Goal: Information Seeking & Learning: Learn about a topic

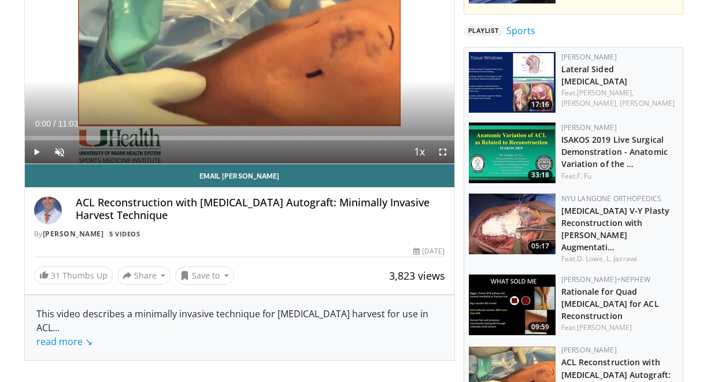
scroll to position [164, 0]
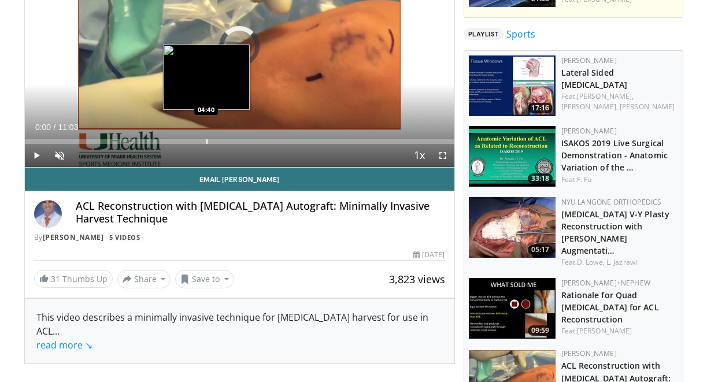
drag, startPoint x: 123, startPoint y: 138, endPoint x: 205, endPoint y: 142, distance: 82.3
click at [205, 142] on div "Loaded : 0.00% 04:41 04:40" at bounding box center [240, 138] width 430 height 11
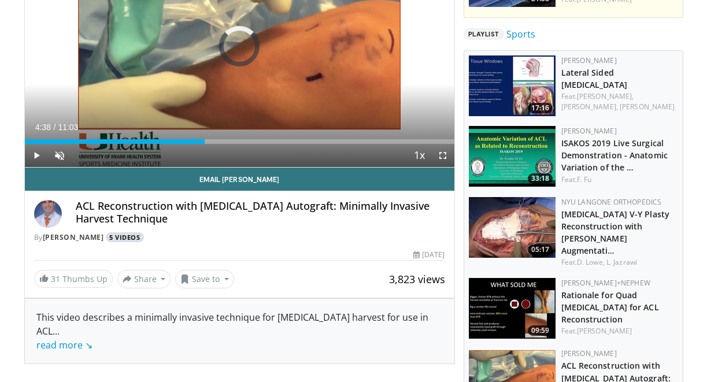
click at [135, 237] on link "5 Videos" at bounding box center [125, 238] width 38 height 10
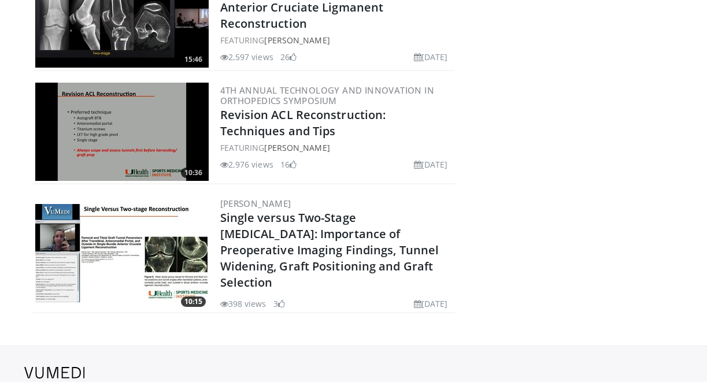
scroll to position [426, 0]
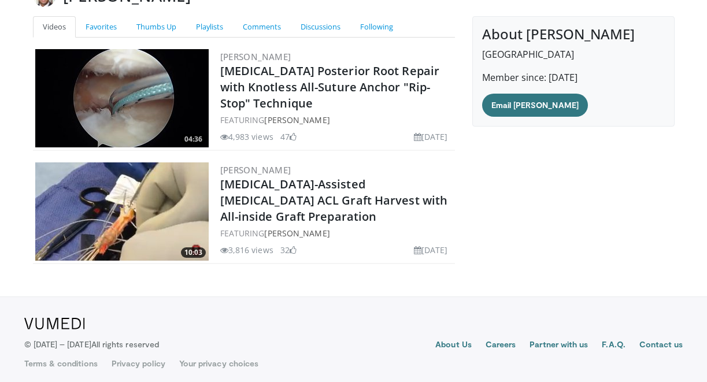
scroll to position [104, 0]
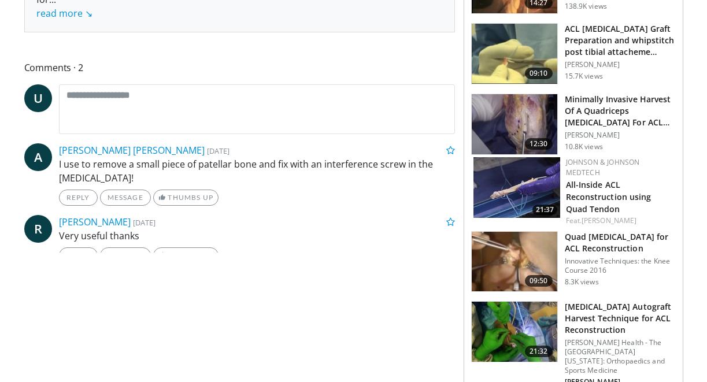
scroll to position [443, 0]
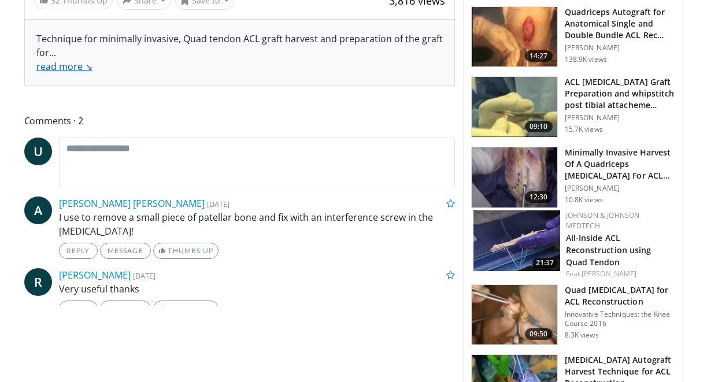
click at [60, 60] on link "read more ↘" at bounding box center [64, 66] width 56 height 13
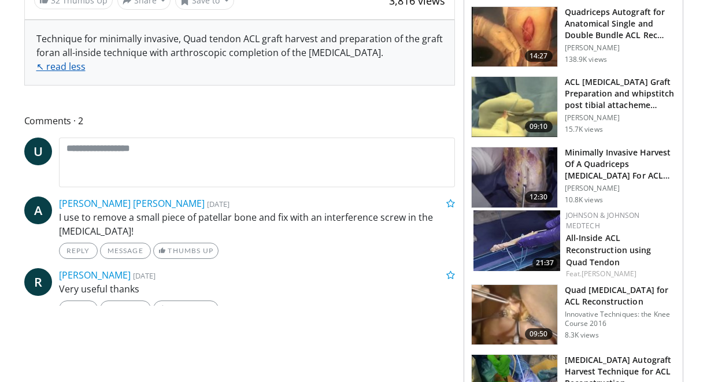
click at [72, 67] on link "↖ read less" at bounding box center [60, 66] width 49 height 13
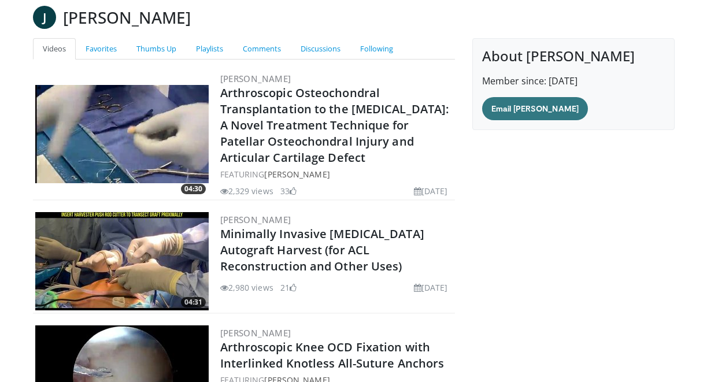
scroll to position [78, 0]
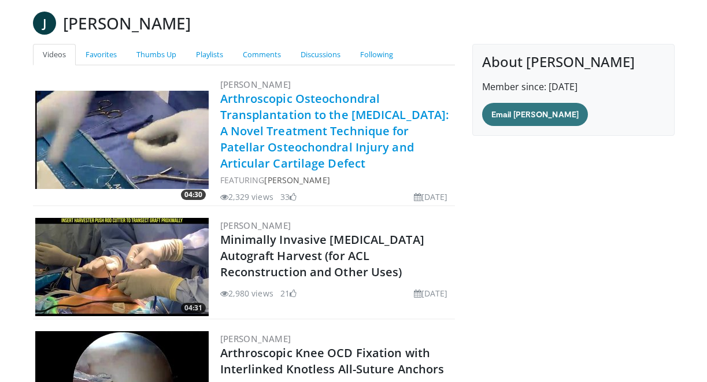
click at [308, 115] on link "Arthroscopic Osteochondral Transplantation to the [MEDICAL_DATA]: A Novel Treat…" at bounding box center [334, 131] width 229 height 80
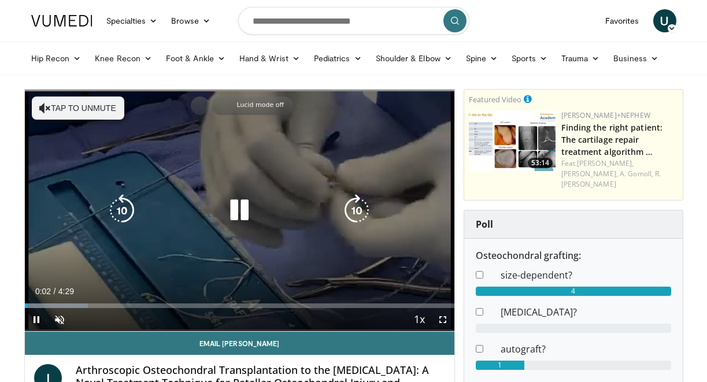
click at [237, 211] on icon "Video Player" at bounding box center [239, 210] width 32 height 32
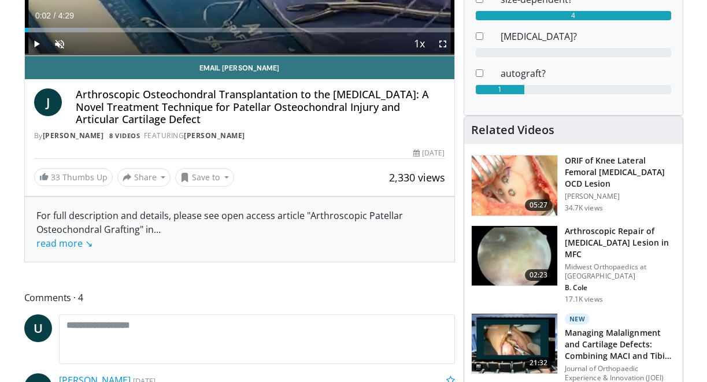
scroll to position [427, 0]
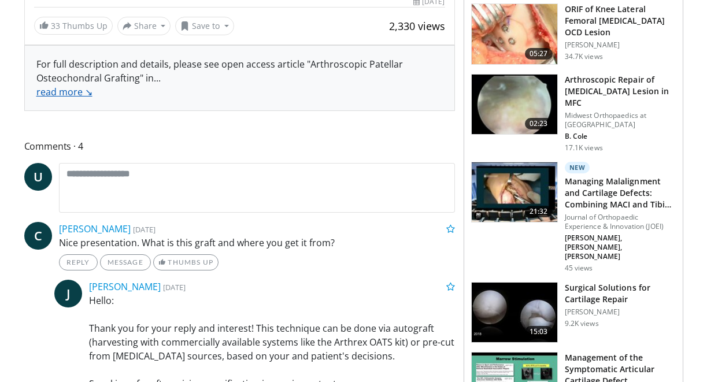
click at [74, 86] on link "read more ↘" at bounding box center [64, 92] width 56 height 13
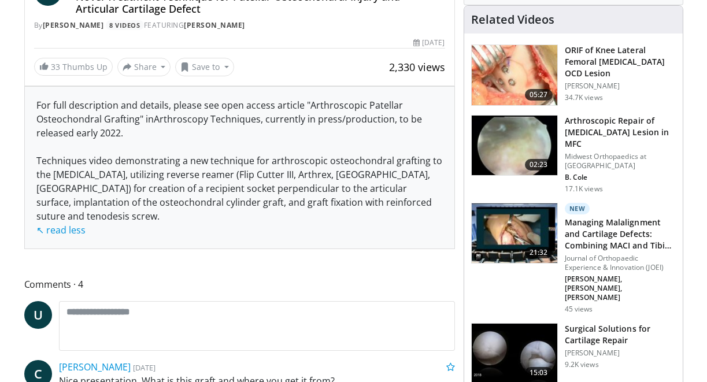
scroll to position [380, 0]
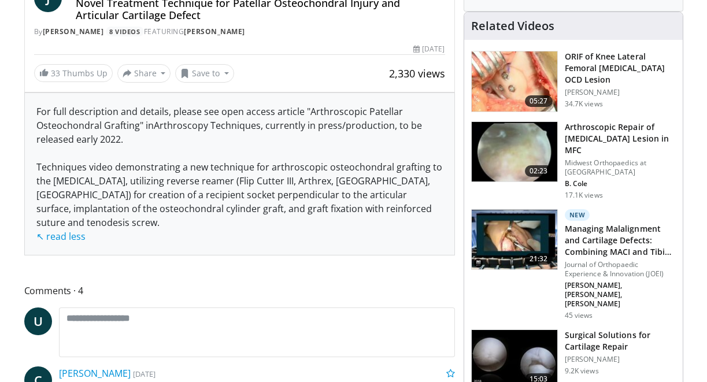
click at [368, 5] on h4 "Arthroscopic Osteochondral Transplantation to the Patella: A Novel Treatment Te…" at bounding box center [261, 3] width 370 height 38
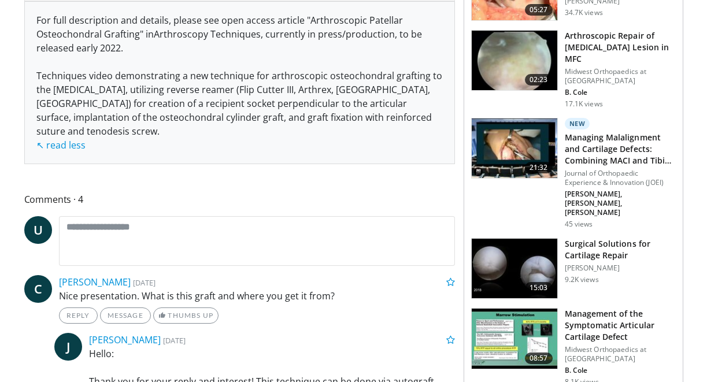
scroll to position [498, 0]
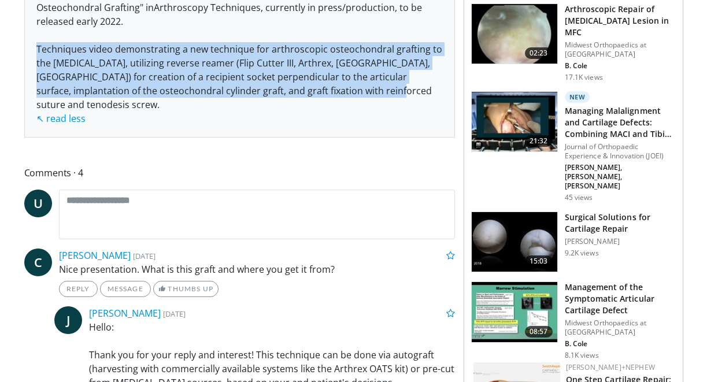
drag, startPoint x: 34, startPoint y: 38, endPoint x: 275, endPoint y: 87, distance: 246.7
click at [275, 87] on div "For full description and details, please see open access article "Arthroscopic …" at bounding box center [240, 56] width 430 height 162
copy span "Techniques video demonstrating a new technique for arthroscopic osteochondral g…"
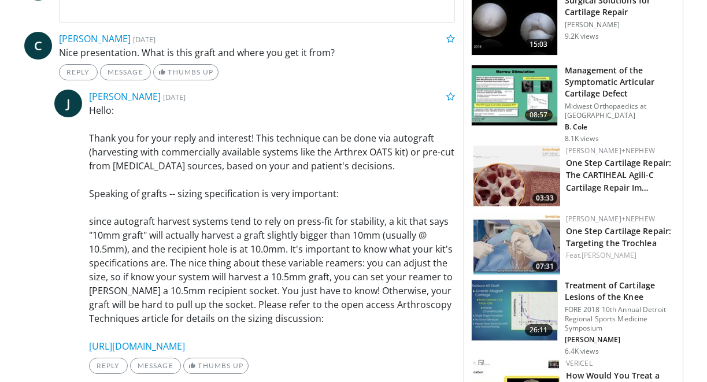
scroll to position [741, 0]
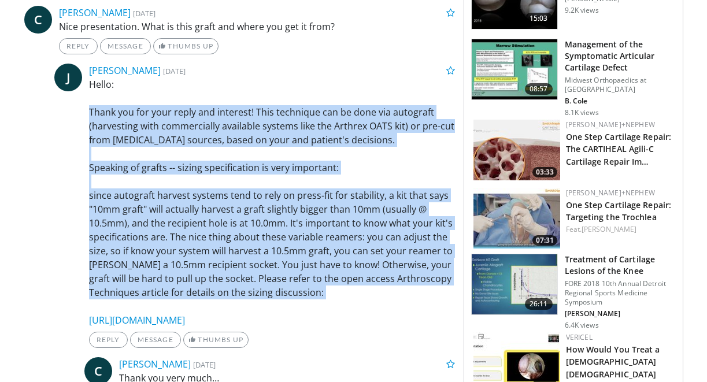
drag, startPoint x: 75, startPoint y: 93, endPoint x: 280, endPoint y: 289, distance: 283.9
click at [280, 289] on div "J Jim Hsu 3 years, 6 months ago Hello: Thank you for your reply and interest! T…" at bounding box center [254, 206] width 401 height 285
copy p "Thank you for your reply and interest! This technique can be done via autograft…"
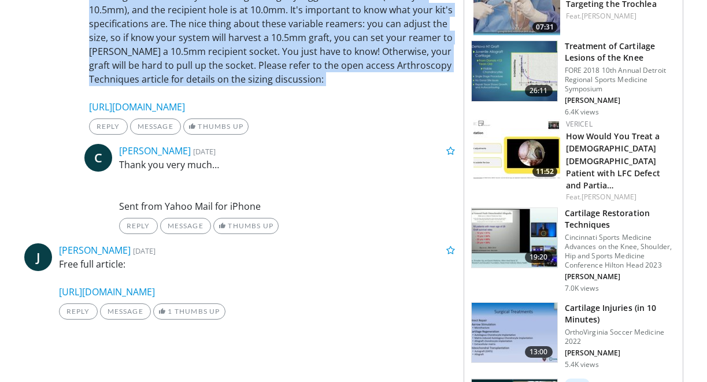
scroll to position [951, 0]
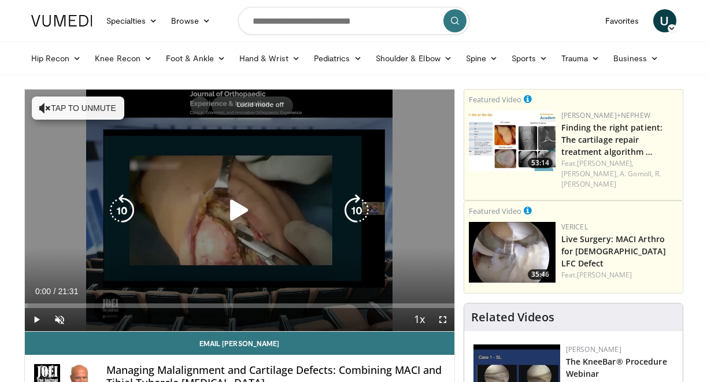
click at [357, 173] on div "10 seconds Tap to unmute" at bounding box center [240, 211] width 430 height 242
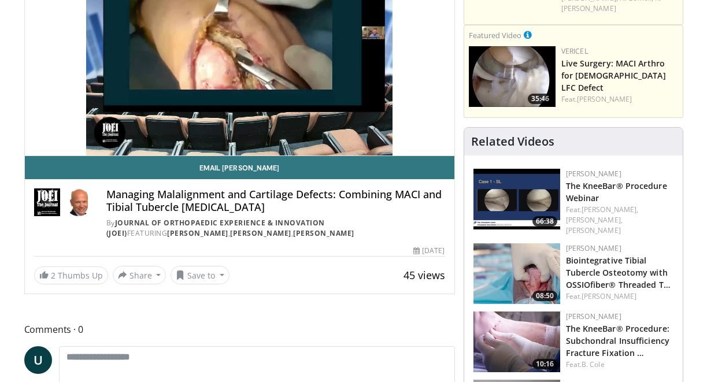
scroll to position [167, 0]
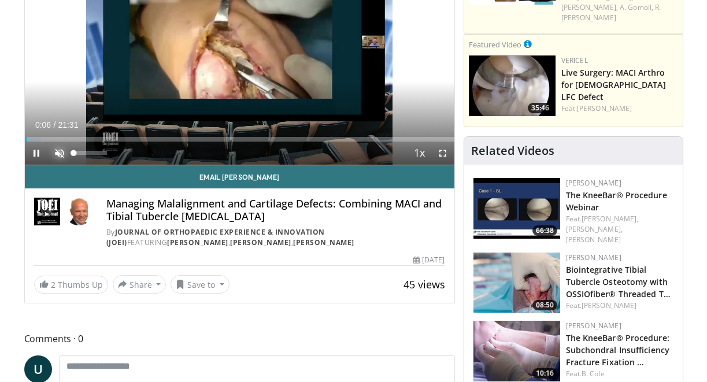
click at [58, 152] on span "Video Player" at bounding box center [59, 153] width 23 height 23
click at [61, 150] on span "Video Player" at bounding box center [59, 153] width 23 height 23
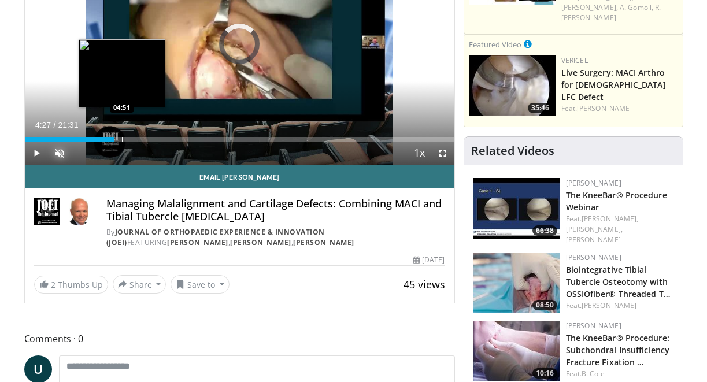
drag, startPoint x: 113, startPoint y: 137, endPoint x: 123, endPoint y: 137, distance: 9.3
click at [123, 137] on div "Loaded : 0.00% 04:46 04:51" at bounding box center [240, 136] width 430 height 11
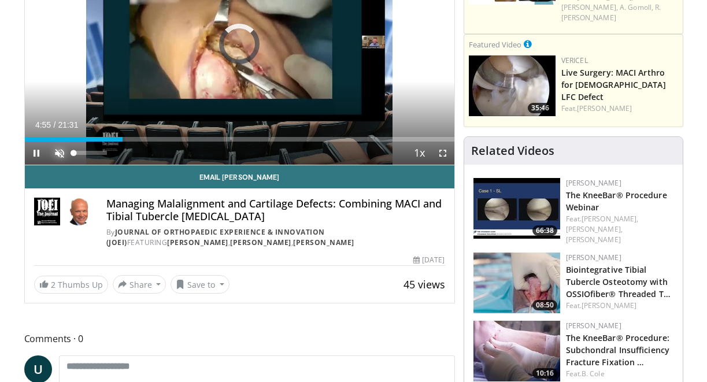
click at [60, 152] on span "Video Player" at bounding box center [59, 153] width 23 height 23
click at [58, 153] on span "Video Player" at bounding box center [59, 153] width 23 height 23
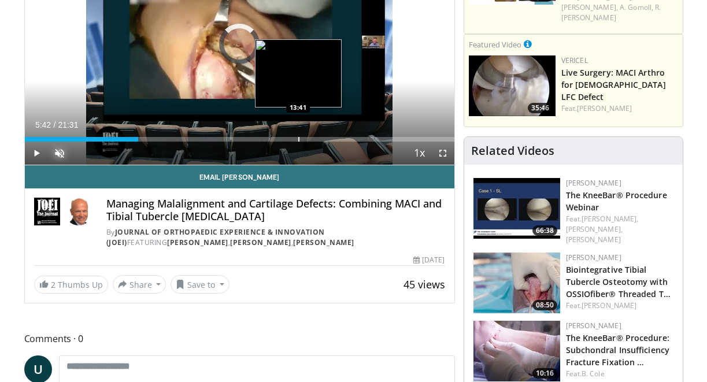
drag, startPoint x: 138, startPoint y: 135, endPoint x: 298, endPoint y: 134, distance: 159.6
click at [298, 134] on div "Loaded : 0.00% 13:38 13:41" at bounding box center [240, 136] width 430 height 11
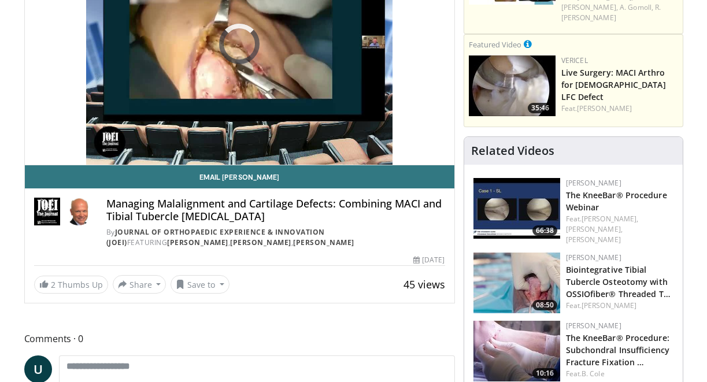
click at [73, 212] on img at bounding box center [79, 212] width 28 height 28
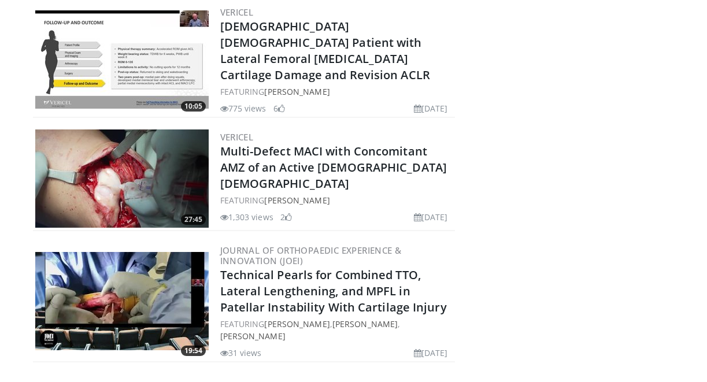
scroll to position [561, 0]
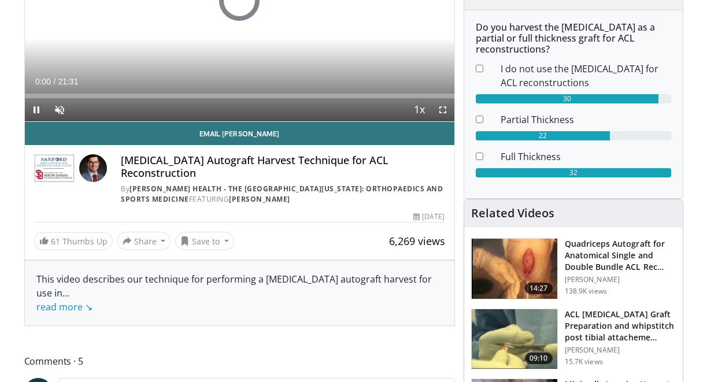
scroll to position [226, 0]
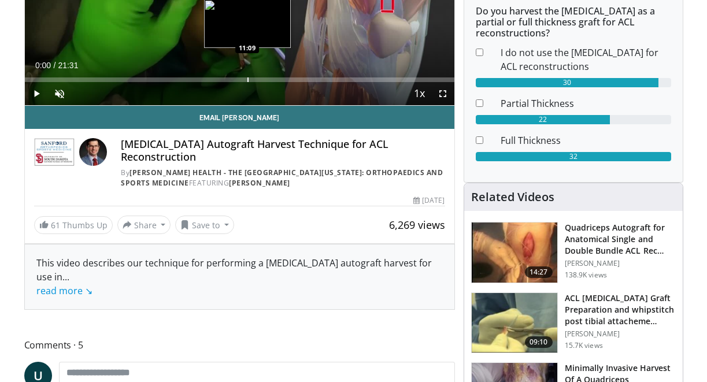
drag, startPoint x: 97, startPoint y: 78, endPoint x: 248, endPoint y: 73, distance: 151.0
click at [248, 73] on div "Loaded : 0.00% 11:07 11:09" at bounding box center [240, 76] width 430 height 11
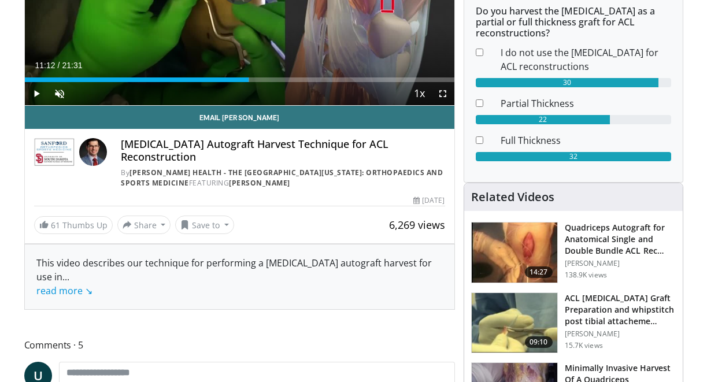
click at [94, 156] on img at bounding box center [93, 152] width 28 height 28
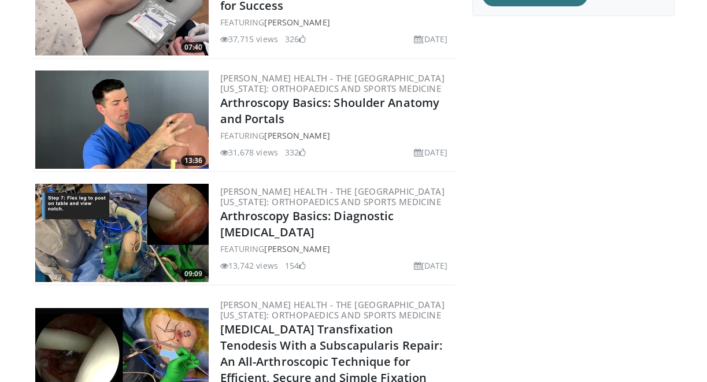
scroll to position [204, 0]
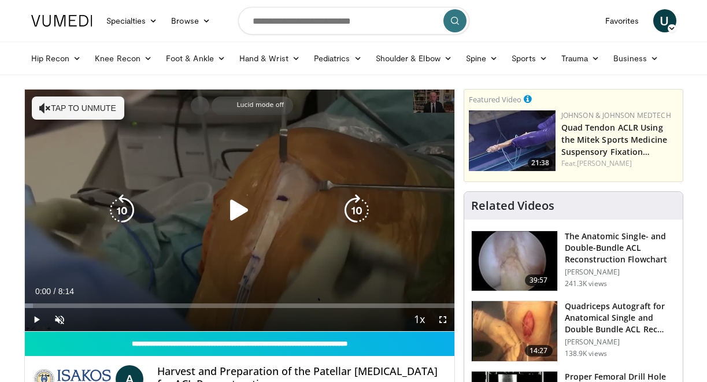
click at [293, 180] on div "10 seconds Tap to unmute" at bounding box center [240, 211] width 430 height 242
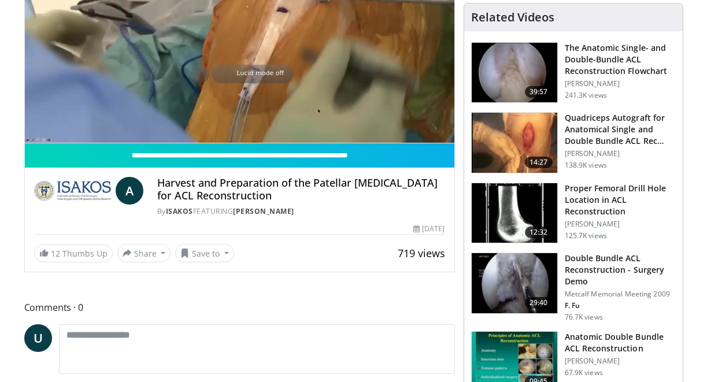
scroll to position [197, 0]
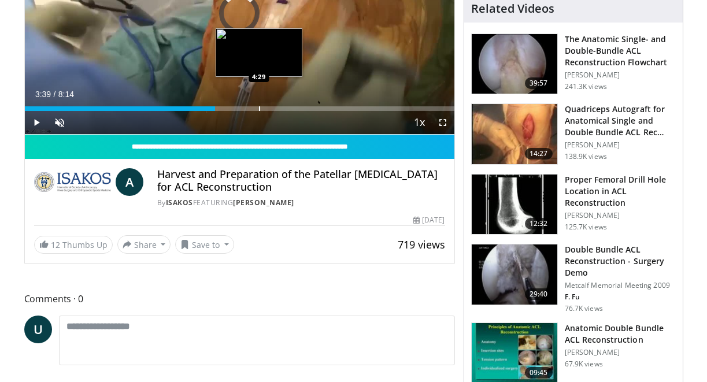
drag, startPoint x: 234, startPoint y: 106, endPoint x: 259, endPoint y: 101, distance: 25.4
click at [259, 101] on div "Loaded : 0.00% 4:29 4:29" at bounding box center [240, 105] width 430 height 11
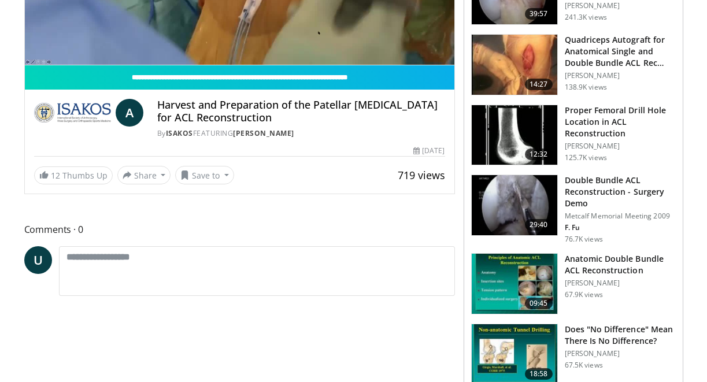
scroll to position [171, 0]
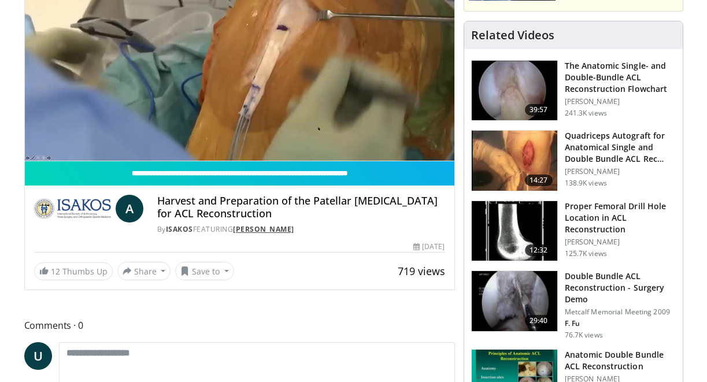
click at [268, 227] on link "[PERSON_NAME]" at bounding box center [263, 229] width 61 height 10
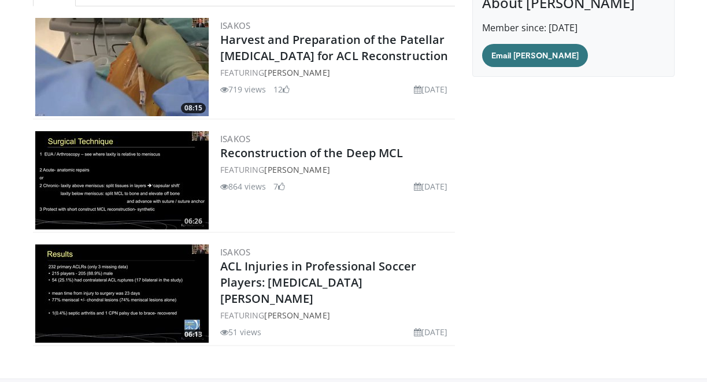
scroll to position [137, 0]
